Goal: Task Accomplishment & Management: Manage account settings

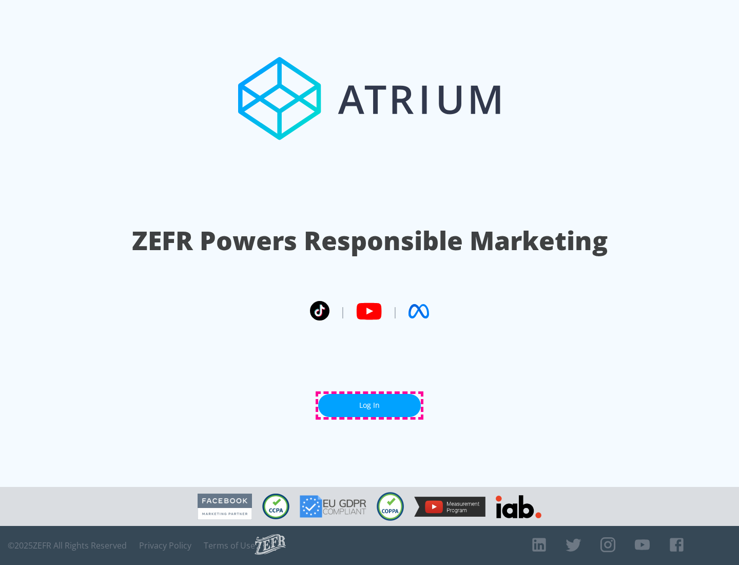
click at [370, 405] on link "Log In" at bounding box center [369, 405] width 103 height 23
